Goal: Task Accomplishment & Management: Complete application form

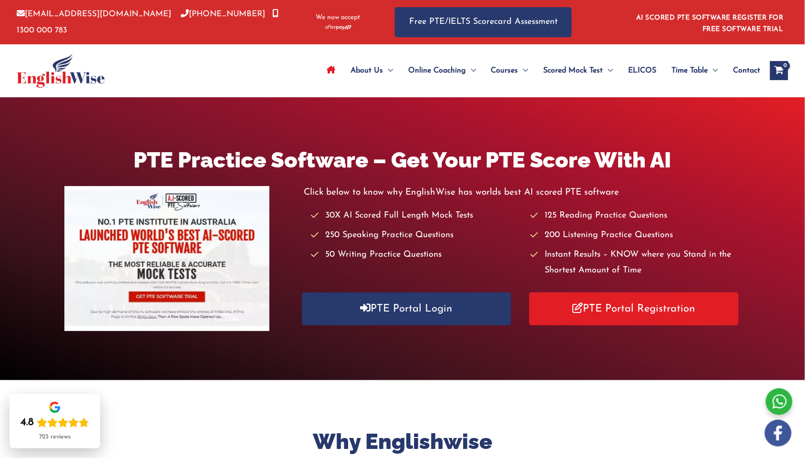
click at [75, 62] on img at bounding box center [61, 70] width 88 height 34
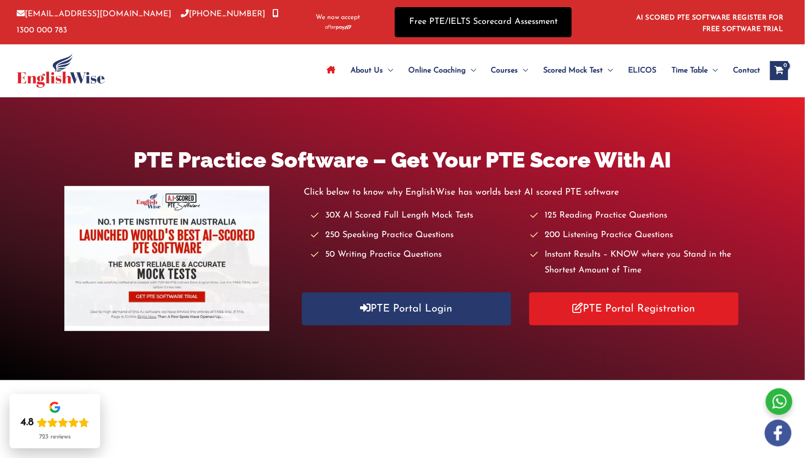
click at [476, 20] on link "Free PTE/IELTS Scorecard Assessment" at bounding box center [483, 22] width 177 height 30
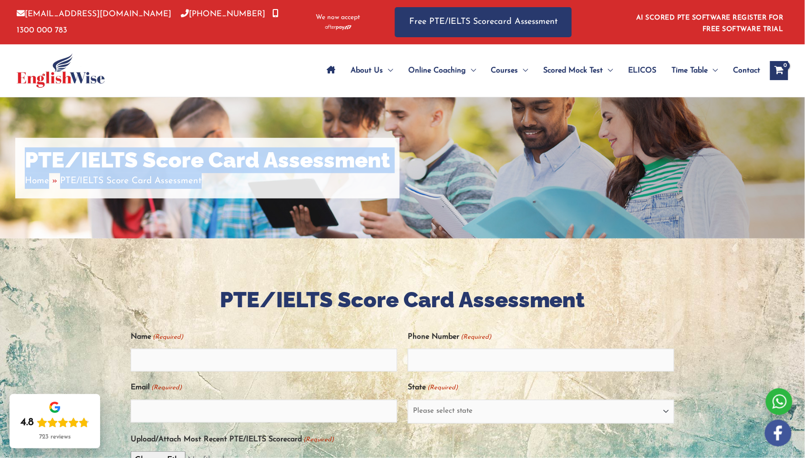
drag, startPoint x: 784, startPoint y: 88, endPoint x: 652, endPoint y: 79, distance: 132.8
click at [782, 136] on div "Skip to content info@englishwise.com.au 02-8628-7293 1300 000 783 We now accept…" at bounding box center [402, 461] width 805 height 922
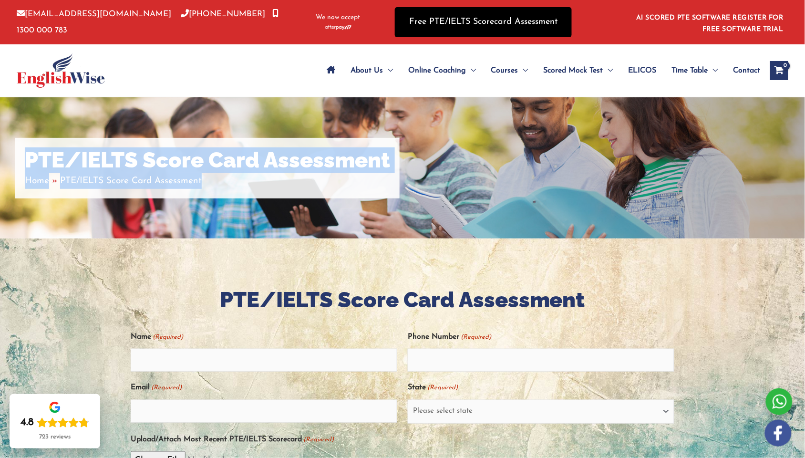
click at [475, 10] on link "Free PTE/IELTS Scorecard Assessment" at bounding box center [483, 22] width 177 height 30
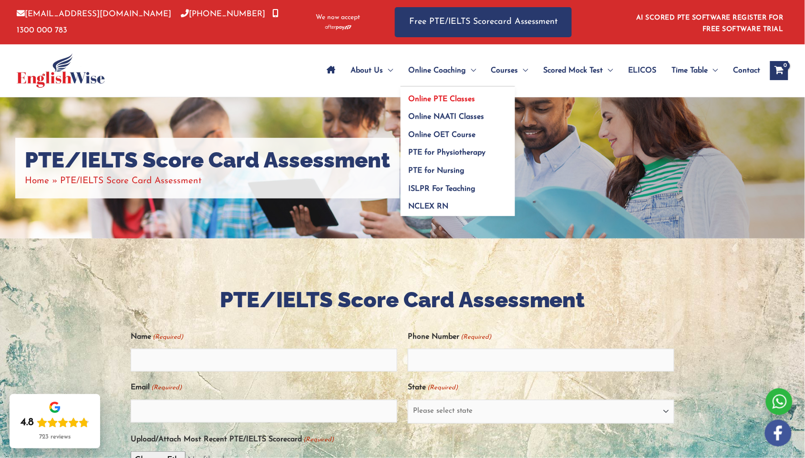
click at [465, 98] on span "Online PTE Classes" at bounding box center [441, 99] width 67 height 8
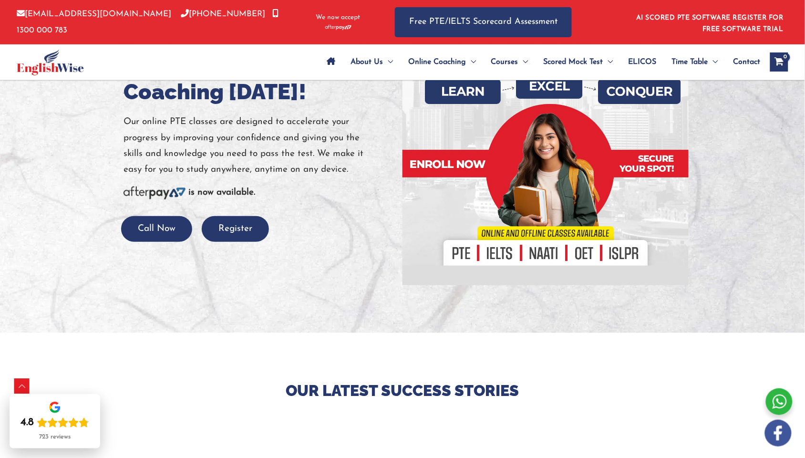
scroll to position [400, 0]
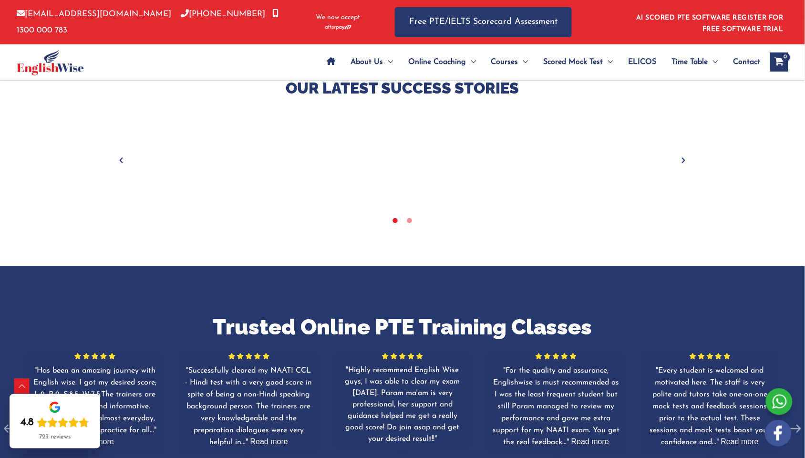
click at [59, 63] on img at bounding box center [50, 62] width 67 height 26
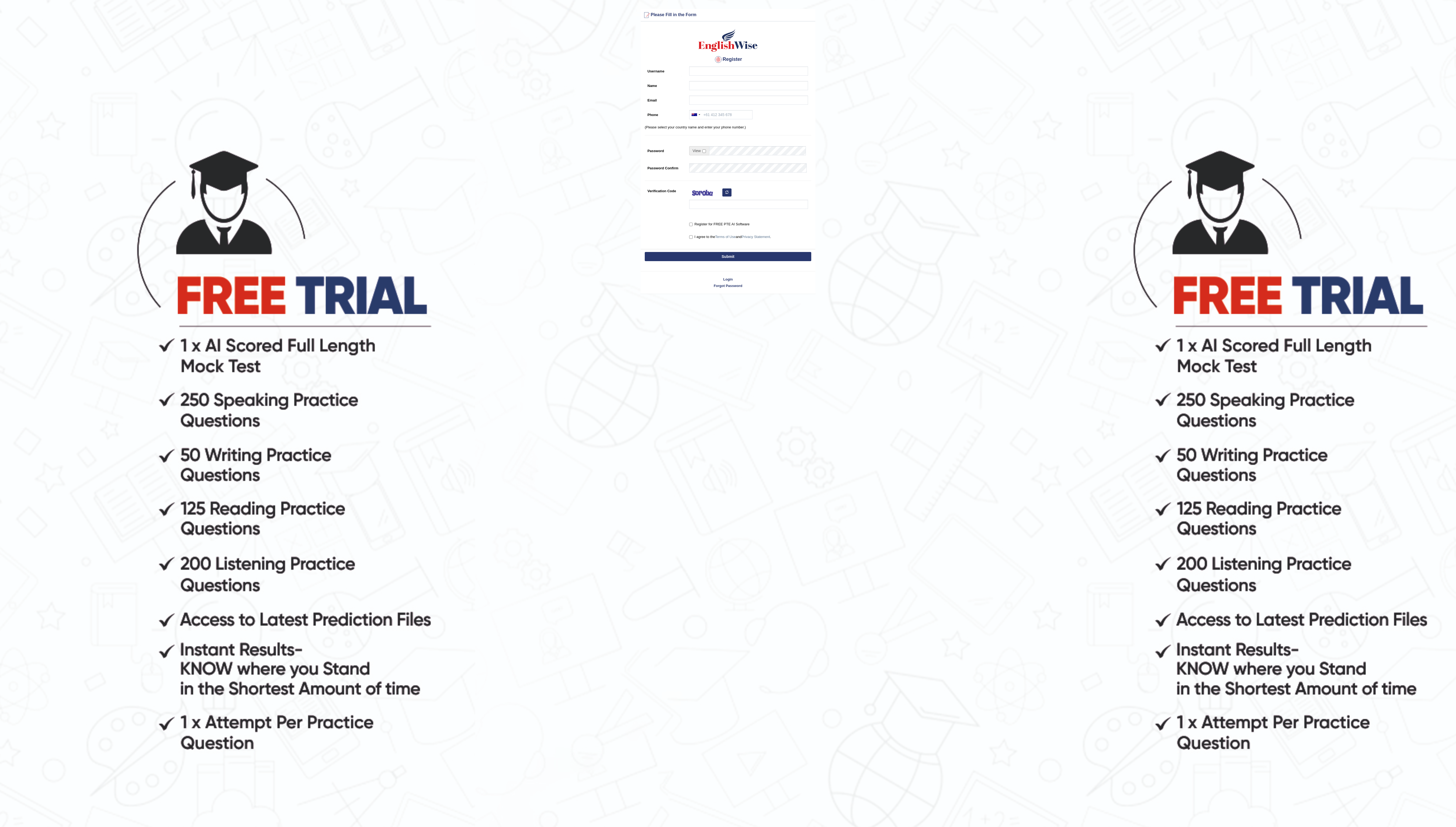
click at [947, 139] on form "Please fix the following errors: Please Fill in the Form Register Username Name…" at bounding box center [727, 151] width 1454 height 285
click at [951, 140] on form "Please fix the following errors: Please Fill in the Form Register Username Name…" at bounding box center [727, 151] width 1454 height 285
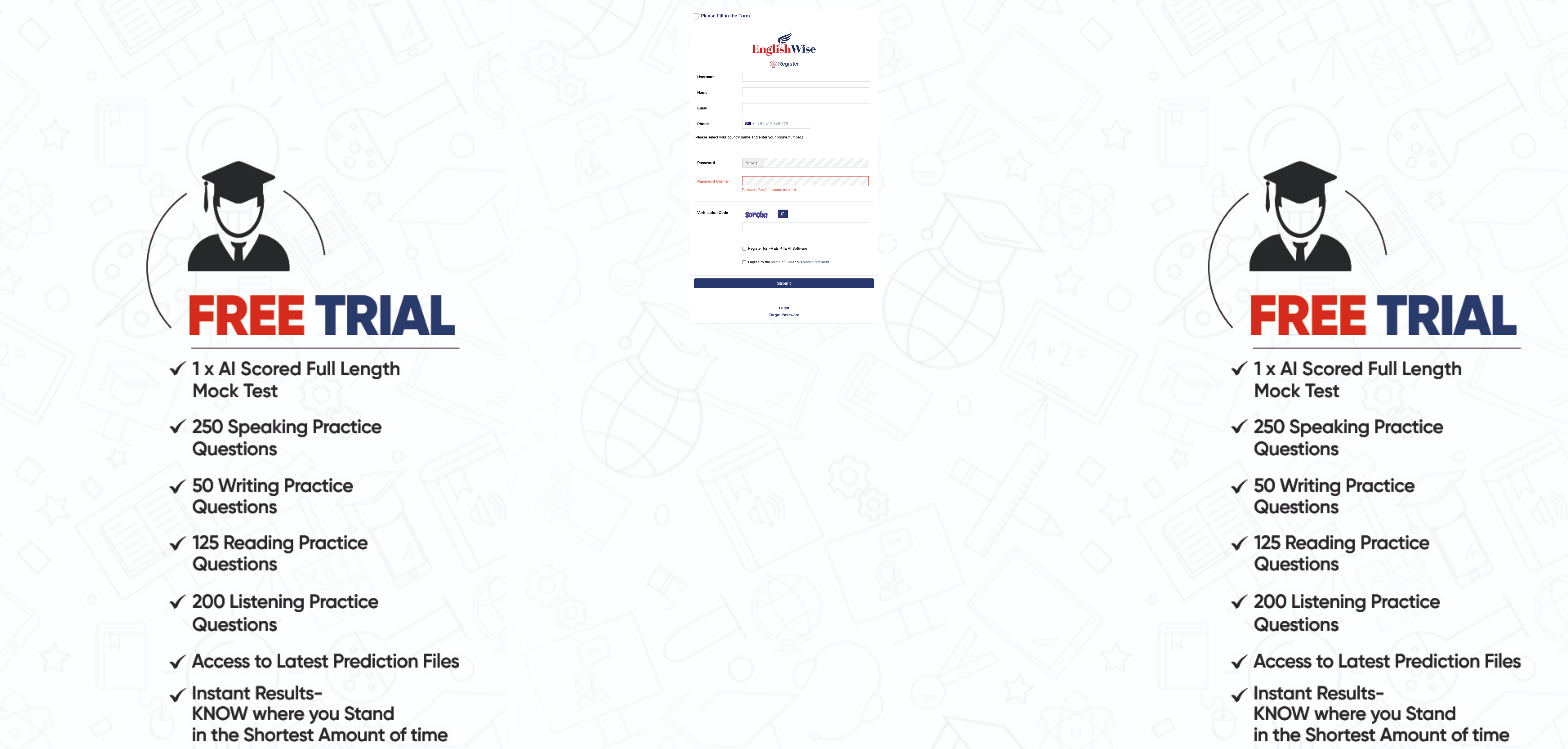
click at [982, 2] on main "Please fix the following errors: Please Fill in the Form Register Username Name…" at bounding box center [784, 165] width 1568 height 330
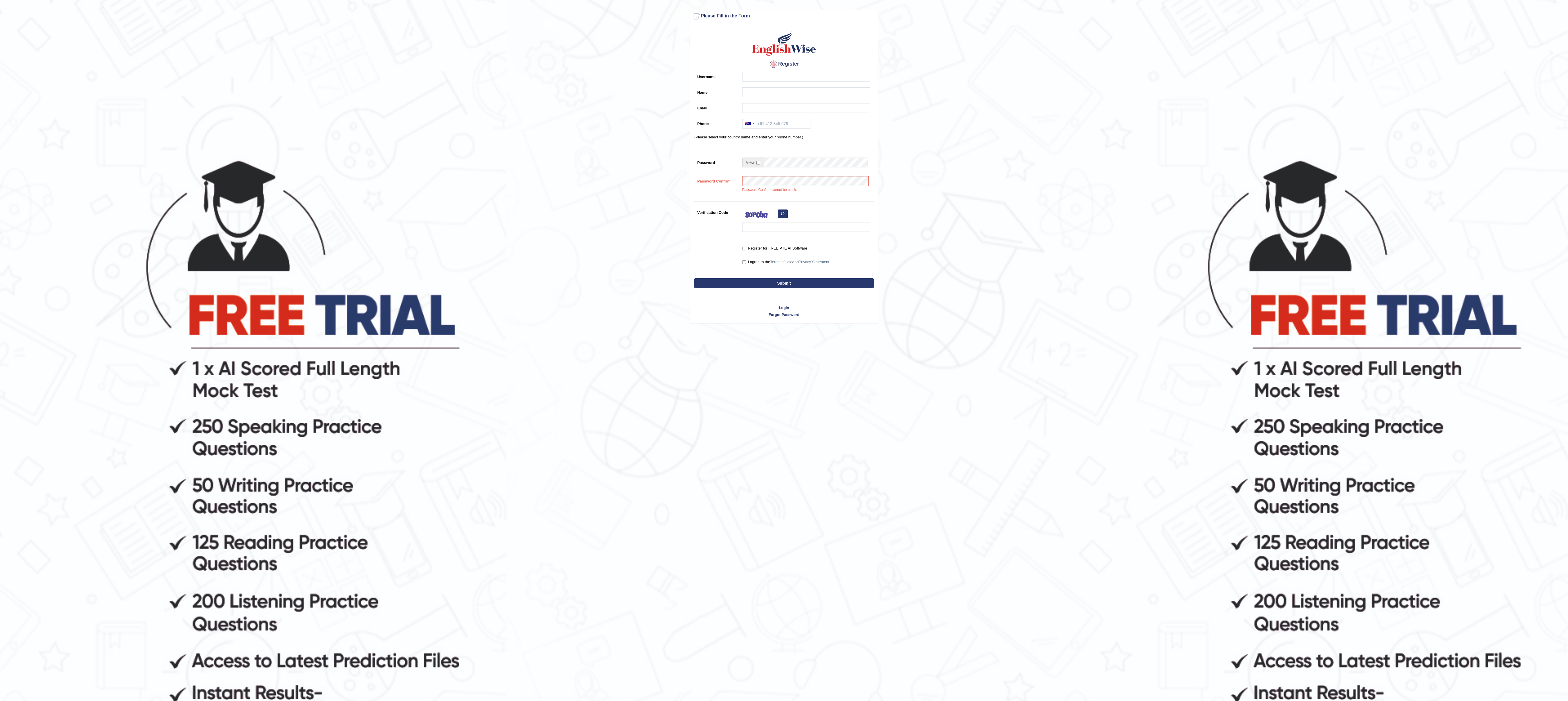
drag, startPoint x: 1412, startPoint y: 10, endPoint x: 555, endPoint y: 134, distance: 865.9
click at [555, 134] on form "Please fix the following errors: Please Fill in the Form Register Username Name…" at bounding box center [783, 166] width 1566 height 313
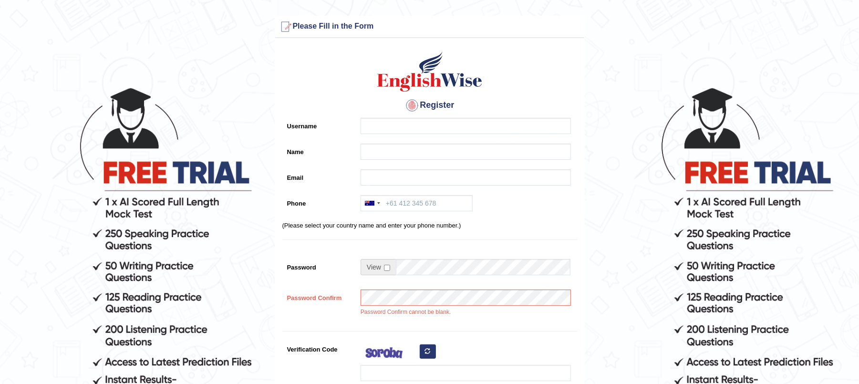
drag, startPoint x: 2500, startPoint y: 0, endPoint x: 559, endPoint y: 2, distance: 1941.1
click at [559, 2] on main "Please fix the following errors: Please Fill in the Form Register Username Name…" at bounding box center [429, 271] width 859 height 542
click at [475, 128] on input "Username" at bounding box center [465, 126] width 210 height 16
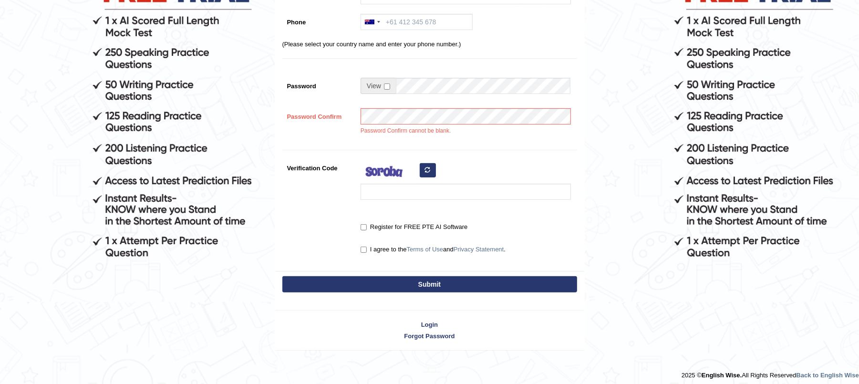
scroll to position [187, 0]
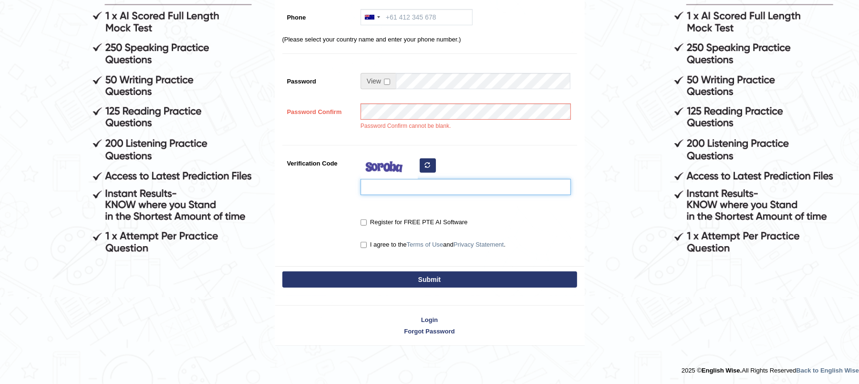
drag, startPoint x: 378, startPoint y: 189, endPoint x: 373, endPoint y: 205, distance: 16.6
click at [373, 202] on div "Register Username Name Email Phone Australia +61 India (भारत) +91 New Zealand +…" at bounding box center [429, 61] width 309 height 409
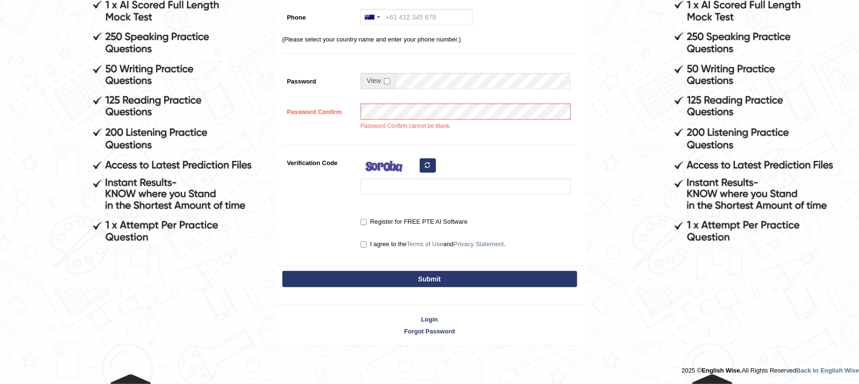
drag, startPoint x: 552, startPoint y: 147, endPoint x: 613, endPoint y: 44, distance: 120.1
click at [613, 44] on form "Please fix the following errors: Please Fill in the Form Register Username User…" at bounding box center [429, 82] width 856 height 526
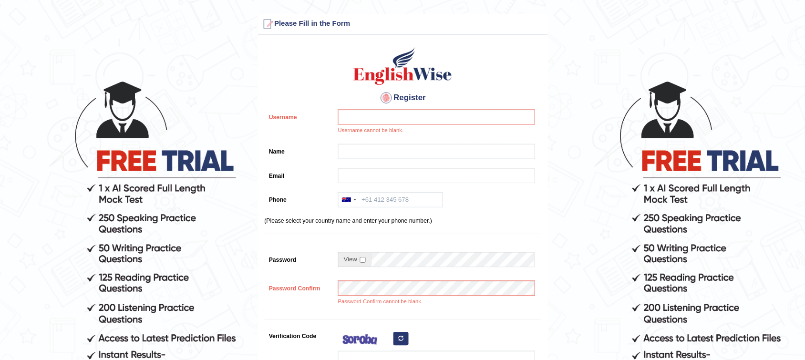
scroll to position [0, 0]
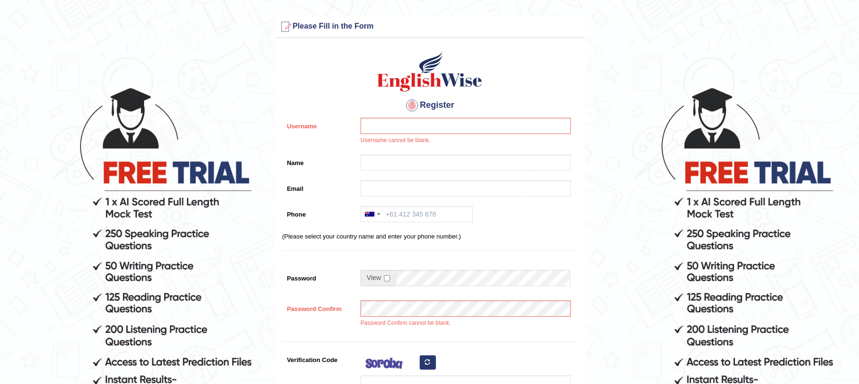
drag, startPoint x: 862, startPoint y: 8, endPoint x: 714, endPoint y: 24, distance: 149.1
click at [714, 24] on form "Please fix the following errors: Please Fill in the Form Register Username User…" at bounding box center [429, 279] width 856 height 526
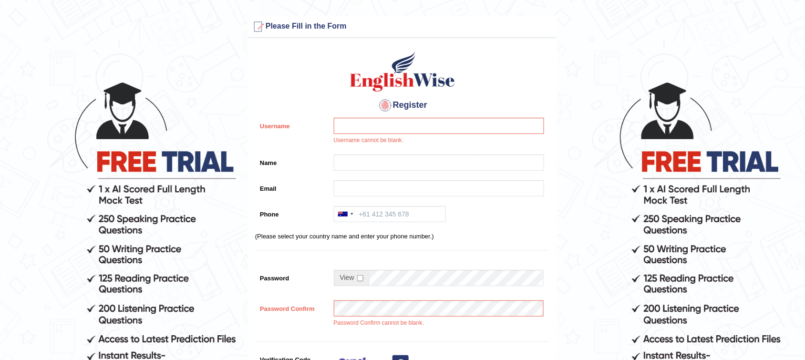
drag, startPoint x: 777, startPoint y: 0, endPoint x: 441, endPoint y: 37, distance: 337.6
click at [441, 37] on div "Please Fill in the Form" at bounding box center [402, 27] width 309 height 22
click at [593, 32] on form "Please fix the following errors: Please Fill in the Form Register Username User…" at bounding box center [402, 279] width 802 height 526
click at [381, 130] on input "Username" at bounding box center [439, 126] width 210 height 16
type input "d"
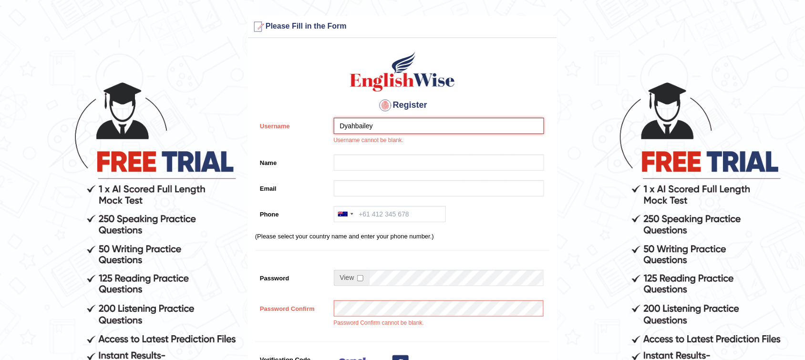
type input "Dyahbailey"
click at [353, 164] on input "Name" at bounding box center [439, 162] width 210 height 16
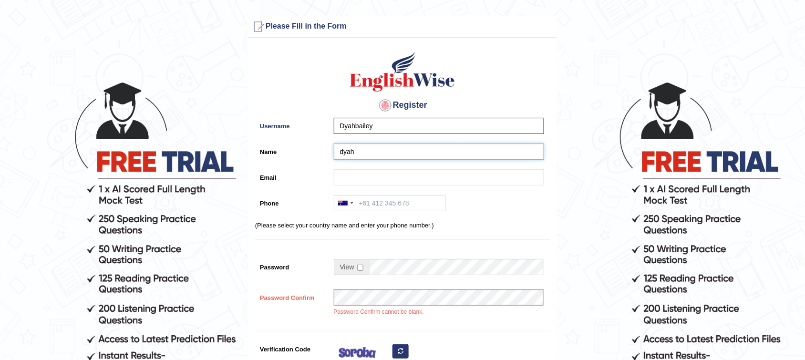
type input "dyah"
click at [351, 177] on input "Email" at bounding box center [439, 177] width 210 height 16
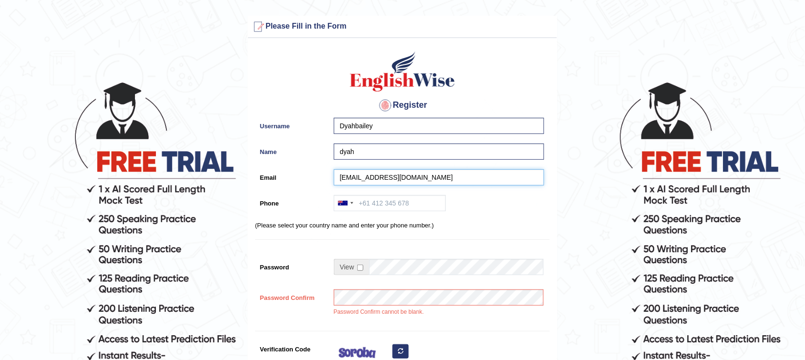
type input "superimut@yahoo.com.au"
click at [347, 192] on div "Register Username Dyahbailey Name dyah Email superimut@yahoo.com.au Phone Austr…" at bounding box center [402, 247] width 309 height 409
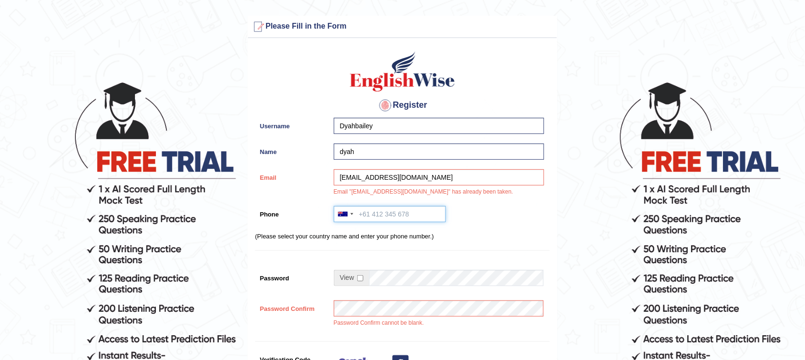
click at [413, 215] on input "Phone" at bounding box center [390, 214] width 112 height 16
type input "0412325912"
click at [364, 275] on span at bounding box center [351, 278] width 35 height 16
drag, startPoint x: 364, startPoint y: 275, endPoint x: 358, endPoint y: 277, distance: 5.8
click at [363, 275] on span at bounding box center [351, 278] width 35 height 16
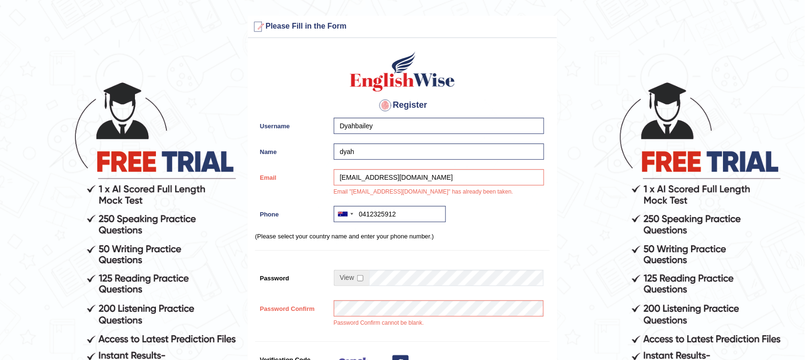
click at [358, 274] on span at bounding box center [351, 278] width 35 height 16
click at [361, 273] on span at bounding box center [351, 278] width 35 height 16
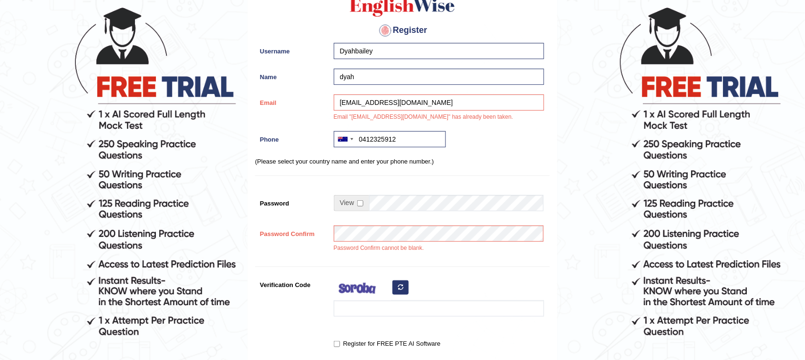
scroll to position [95, 0]
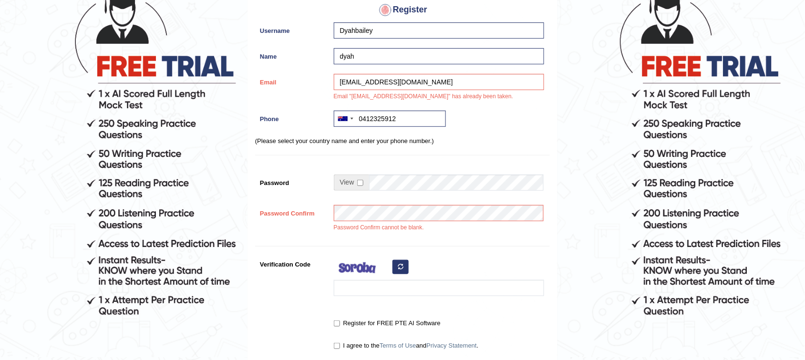
click at [401, 270] on button "button" at bounding box center [400, 267] width 16 height 14
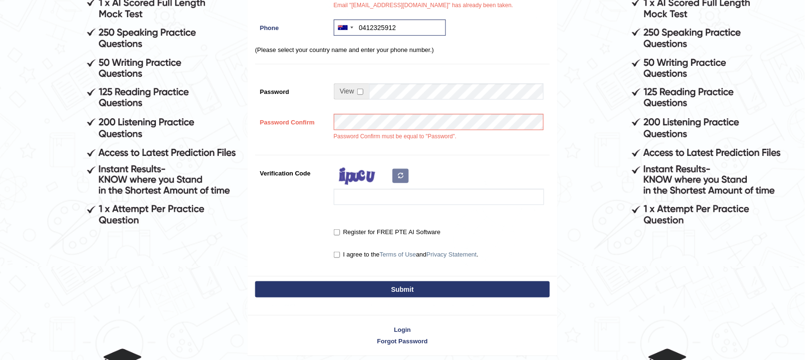
scroll to position [222, 0]
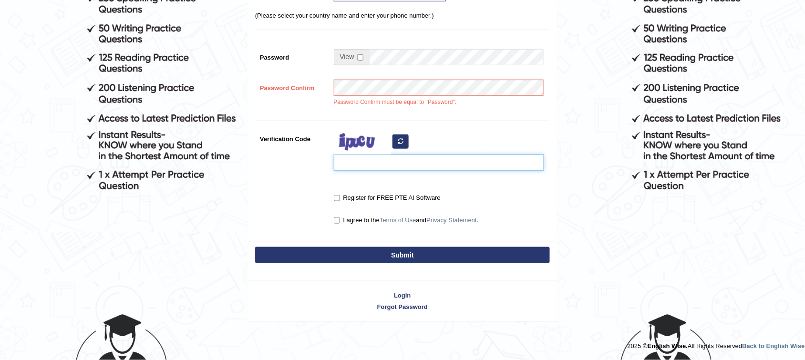
click at [340, 161] on input "Verification Code" at bounding box center [439, 162] width 210 height 16
type input "id"
click at [371, 101] on div "Password Confirm must be equal to "Password"." at bounding box center [436, 96] width 215 height 32
drag, startPoint x: 333, startPoint y: 213, endPoint x: 337, endPoint y: 217, distance: 5.7
click at [336, 215] on div "I agree to the Terms of Use and Privacy Statement ." at bounding box center [436, 221] width 215 height 18
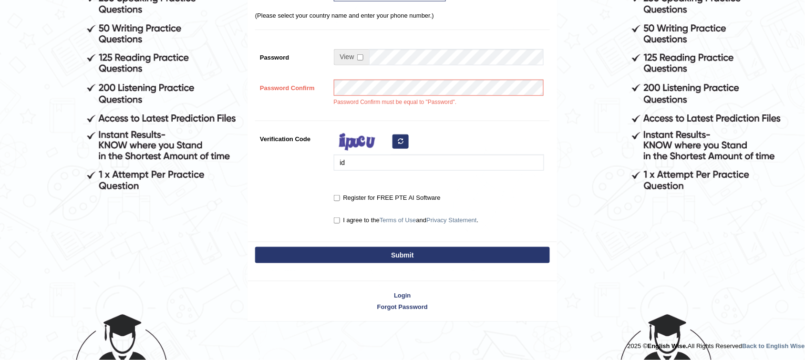
click at [337, 194] on label "Register for FREE PTE AI Software" at bounding box center [387, 198] width 107 height 10
click at [337, 195] on input "Register for FREE PTE AI Software" at bounding box center [337, 198] width 6 height 6
click at [336, 196] on input "Register for FREE PTE AI Software" at bounding box center [337, 198] width 6 height 6
checkbox input "true"
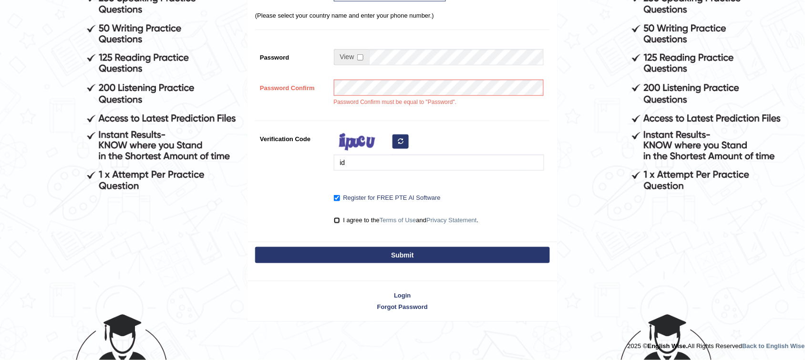
click at [336, 220] on input "I agree to the Terms of Use and Privacy Statement ." at bounding box center [337, 220] width 6 height 6
checkbox input "true"
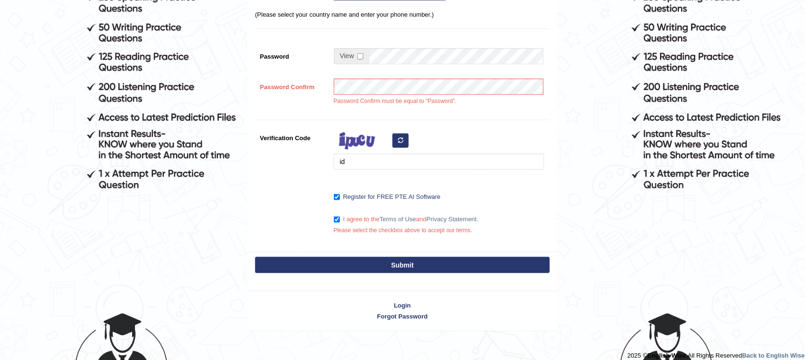
click at [396, 258] on button "Submit" at bounding box center [402, 265] width 295 height 16
type input "+61412325912"
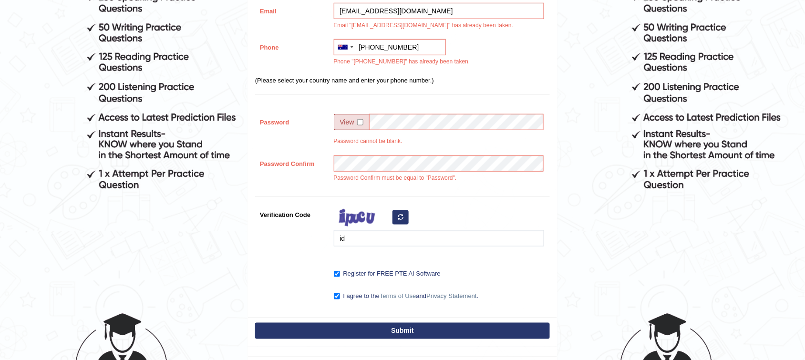
scroll to position [224, 0]
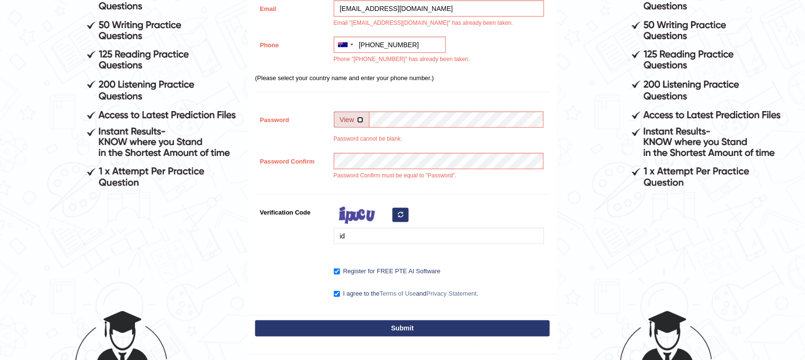
click at [363, 118] on input "checkbox" at bounding box center [360, 120] width 6 height 6
click at [362, 120] on input "checkbox" at bounding box center [360, 120] width 6 height 6
checkbox input "true"
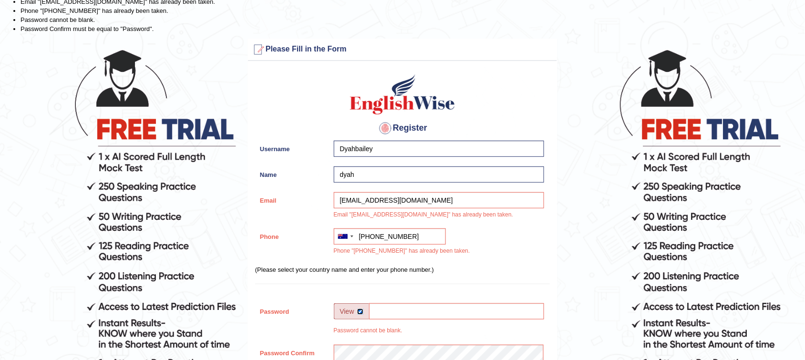
scroll to position [0, 0]
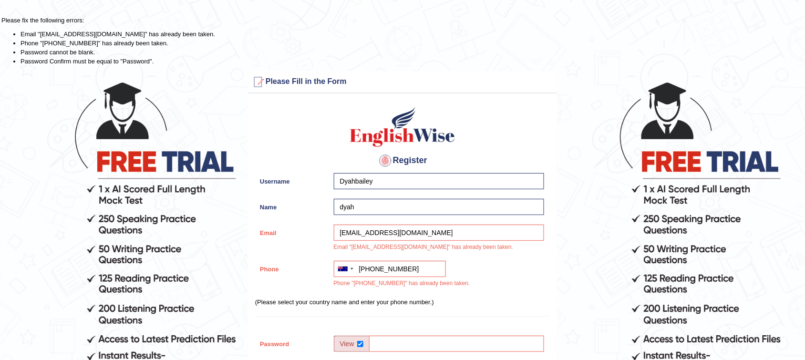
drag, startPoint x: 274, startPoint y: 83, endPoint x: 260, endPoint y: 72, distance: 18.6
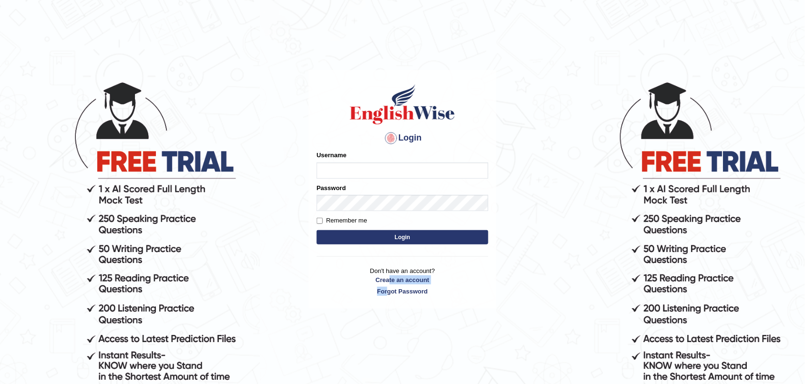
drag, startPoint x: 388, startPoint y: 286, endPoint x: 387, endPoint y: 297, distance: 11.1
click at [387, 296] on p "Don't have an account? Create an account Forgot Password" at bounding box center [403, 281] width 172 height 30
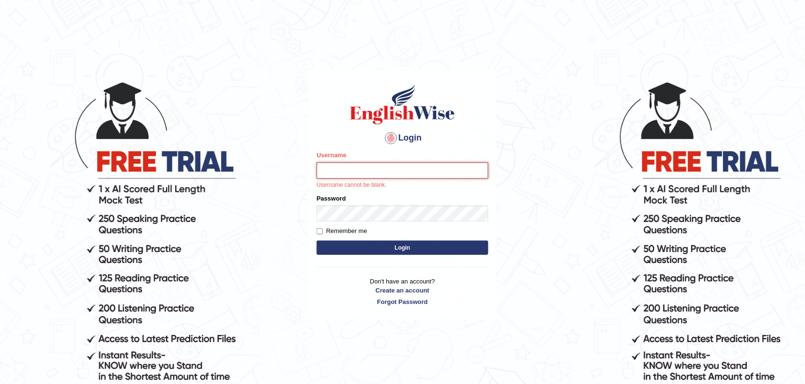
click at [326, 172] on input "Username" at bounding box center [403, 171] width 172 height 16
type input "DyahBaiely"
click at [422, 301] on div "Login Please fix the following errors: Username DyahBaiely Username cannot be b…" at bounding box center [402, 194] width 188 height 249
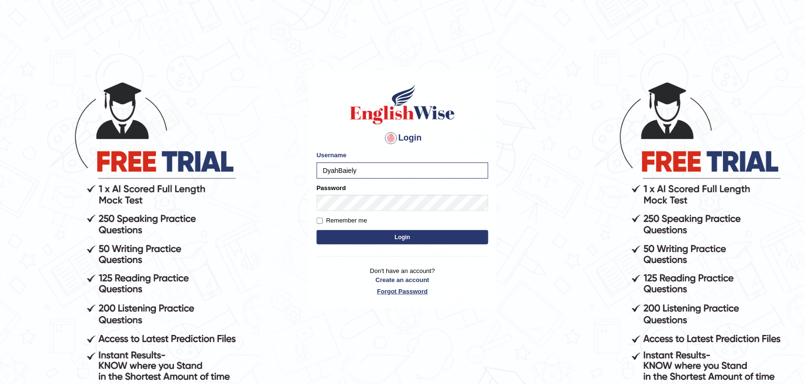
click at [411, 290] on link "Forgot Password" at bounding box center [403, 291] width 172 height 9
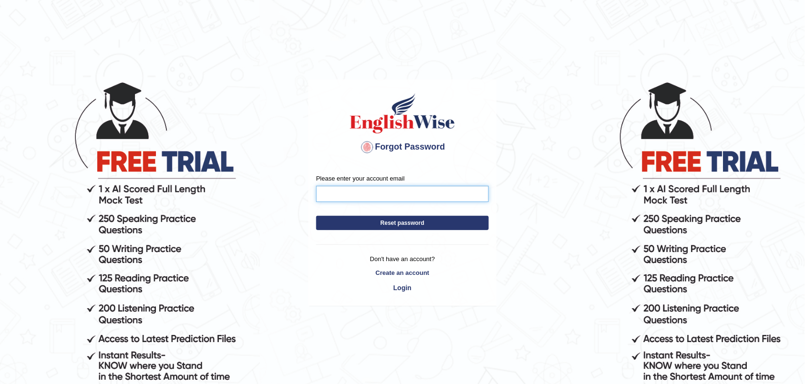
click at [330, 193] on input "Please enter your account email" at bounding box center [402, 194] width 173 height 16
type input "[EMAIL_ADDRESS][DOMAIN_NAME]"
click at [401, 223] on button "Reset password" at bounding box center [402, 223] width 173 height 14
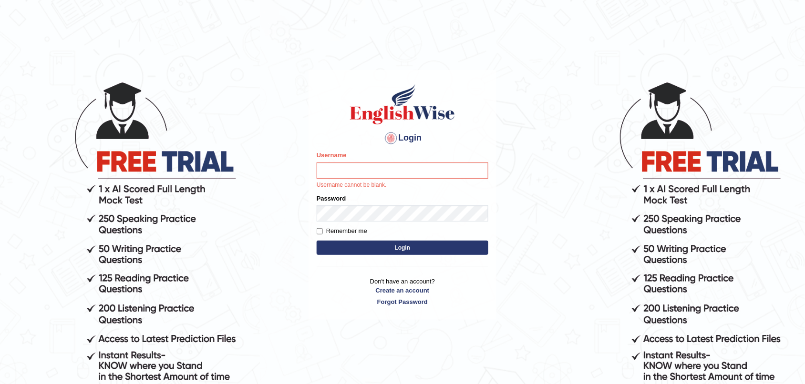
drag, startPoint x: 699, startPoint y: 55, endPoint x: 676, endPoint y: 16, distance: 45.9
click at [694, 43] on body "Login Please fix the following errors: Username Username cannot be blank. Passw…" at bounding box center [402, 232] width 805 height 384
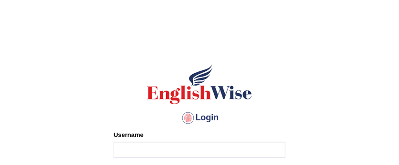
click at [347, 36] on body "Login Please fix the following errors: Username Password Remember me Login Don'…" at bounding box center [199, 102] width 399 height 165
